Goal: Find specific page/section: Find specific page/section

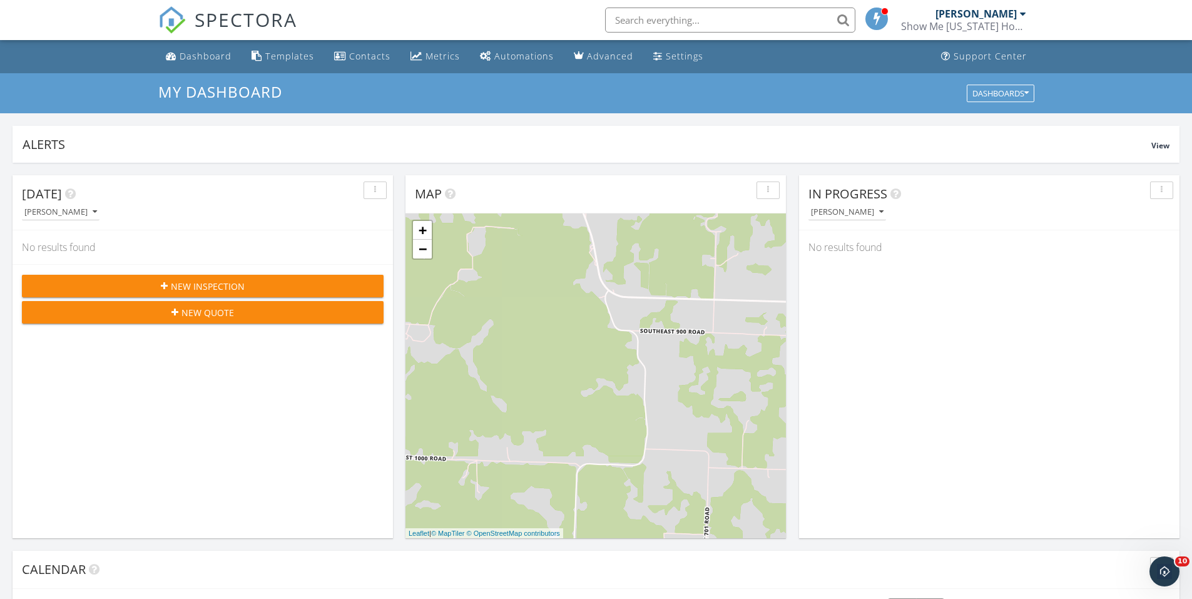
click at [668, 23] on input "text" at bounding box center [730, 20] width 250 height 25
type input "eva"
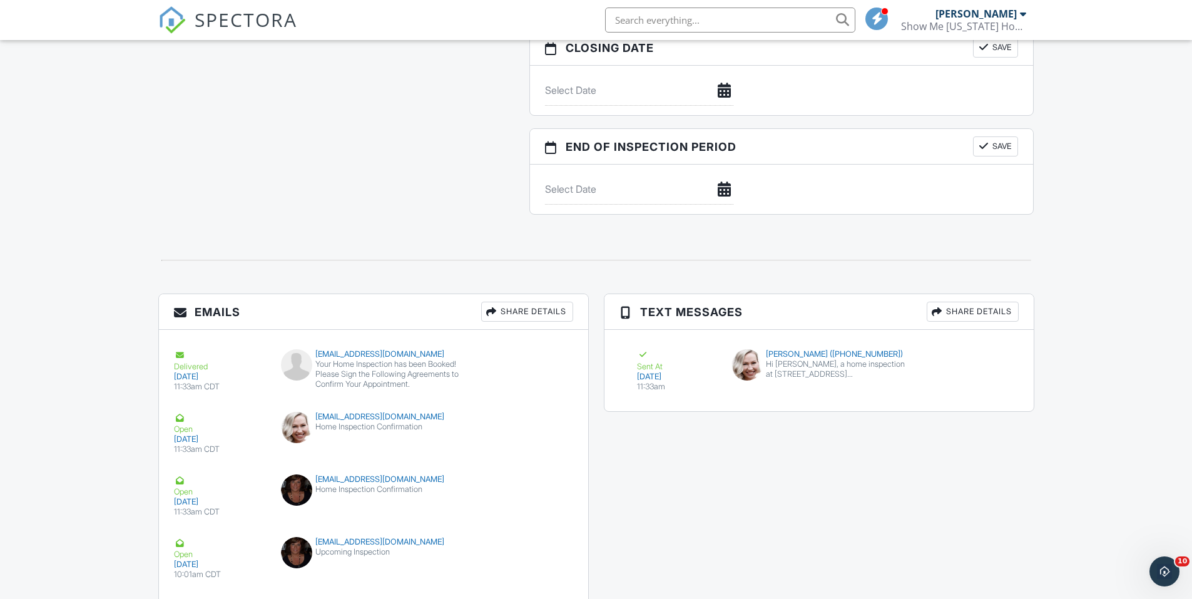
scroll to position [1221, 0]
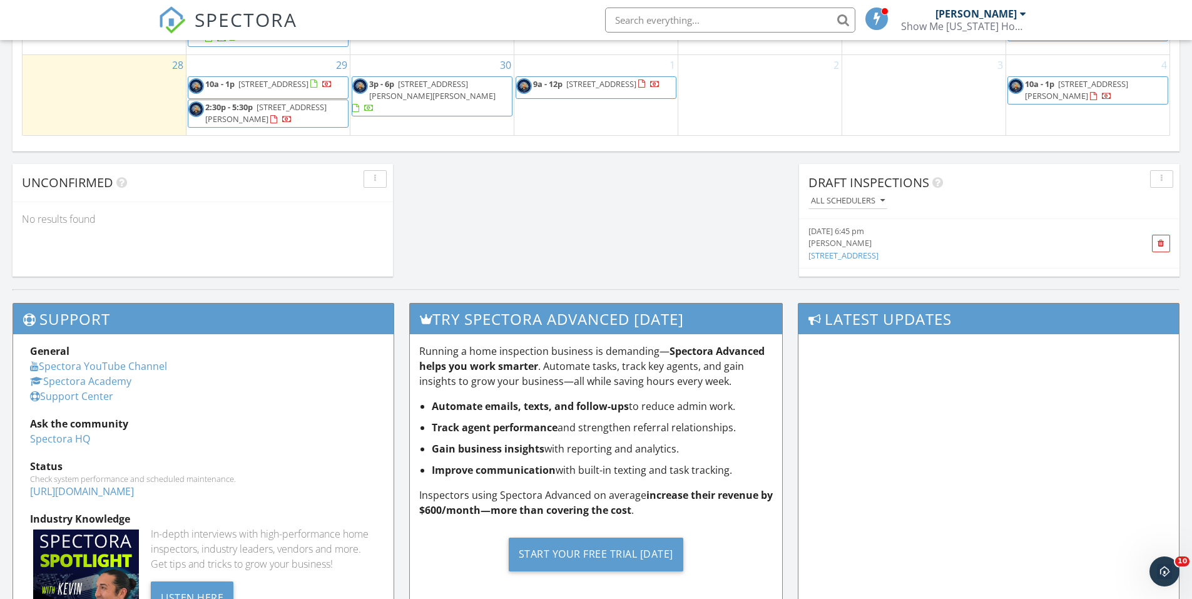
scroll to position [1161, 0]
